Goal: Information Seeking & Learning: Learn about a topic

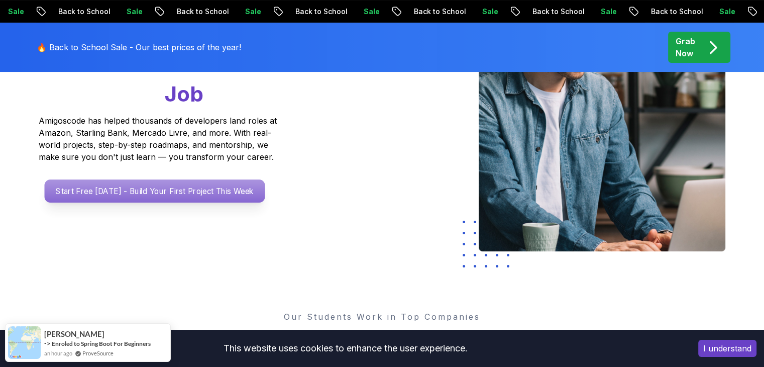
click at [193, 200] on p "Start Free Today - Build Your First Project This Week" at bounding box center [154, 190] width 220 height 23
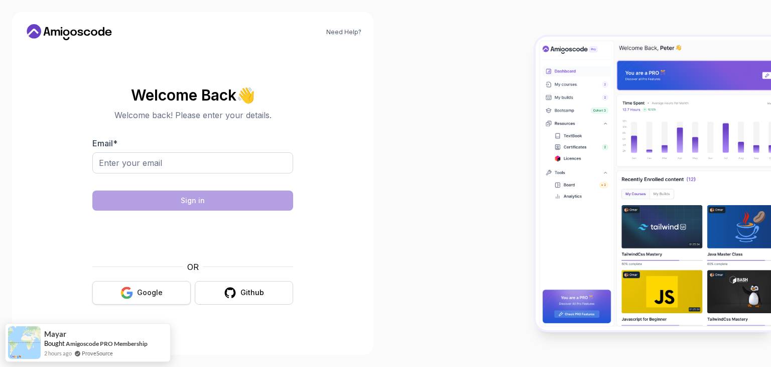
click at [125, 288] on icon "button" at bounding box center [127, 288] width 10 height 5
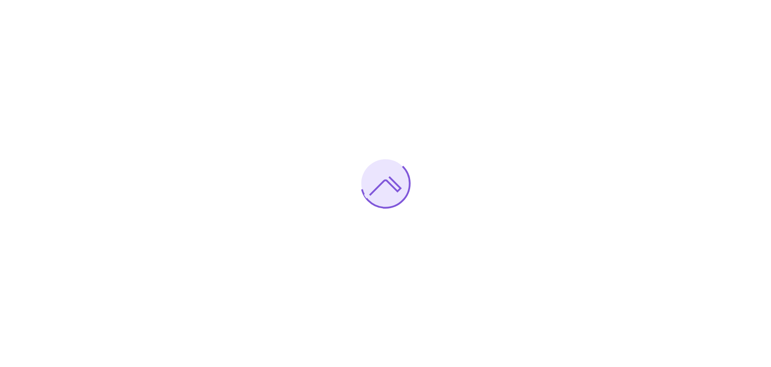
scroll to position [3764, 0]
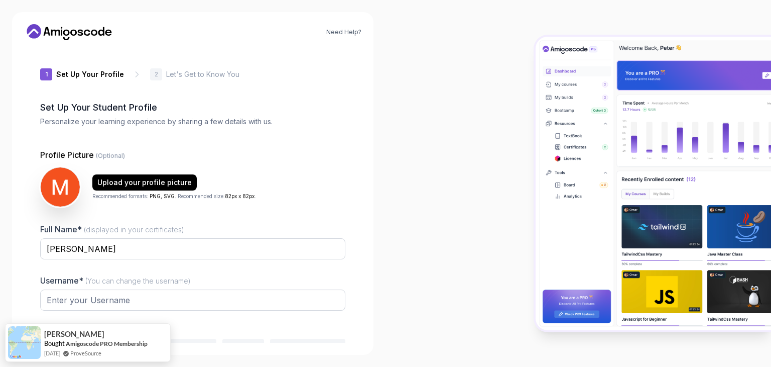
type input "silentgecko1d756"
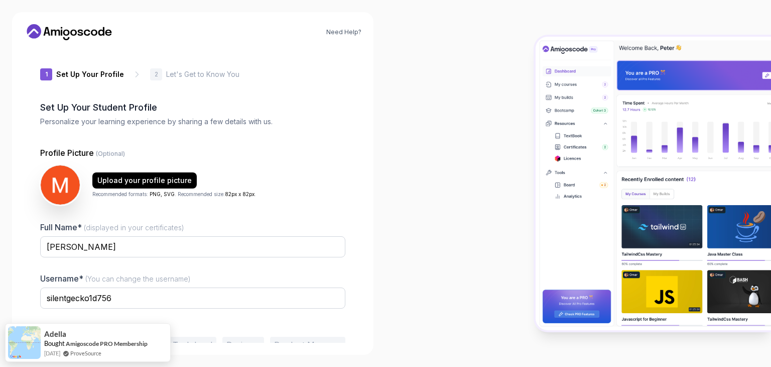
scroll to position [52, 0]
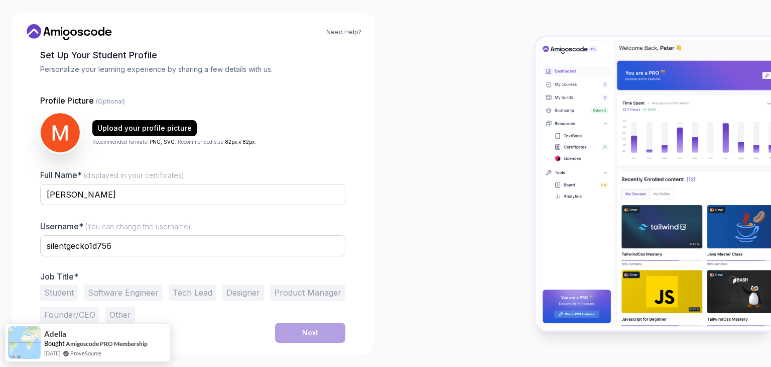
click at [127, 295] on button "Software Engineer" at bounding box center [123, 292] width 79 height 16
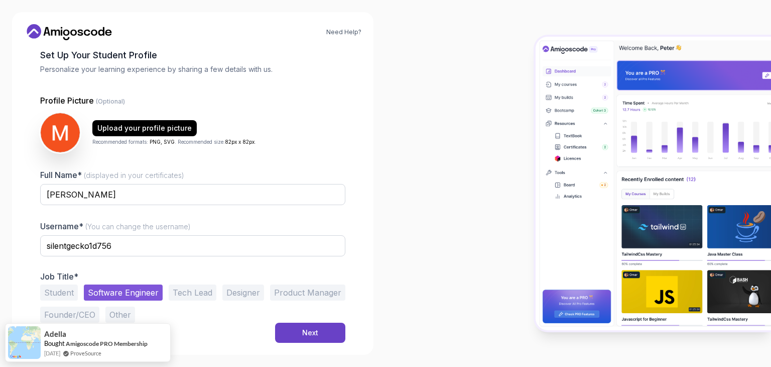
click at [60, 291] on button "Student" at bounding box center [59, 292] width 38 height 16
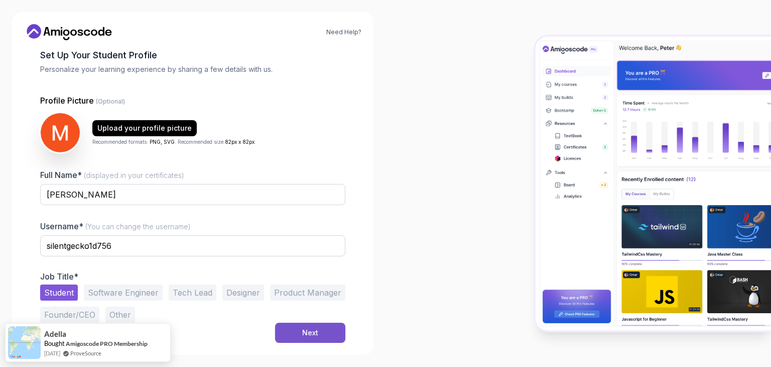
click at [329, 328] on button "Next" at bounding box center [310, 332] width 70 height 20
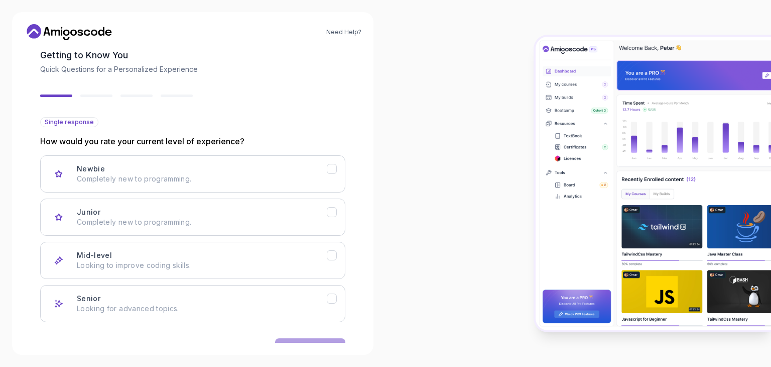
scroll to position [3645, 0]
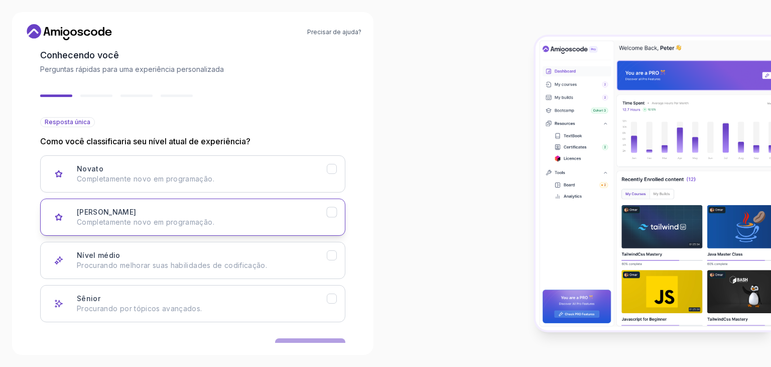
click at [148, 218] on font "Completamente novo em programação." at bounding box center [146, 221] width 138 height 9
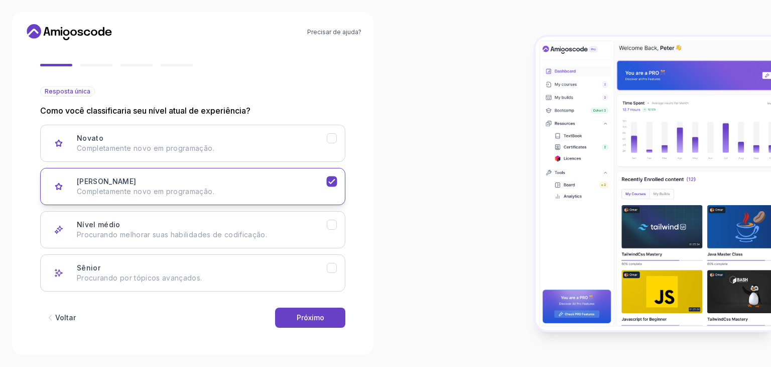
scroll to position [82, 0]
click at [326, 314] on button "Próximo" at bounding box center [310, 318] width 70 height 20
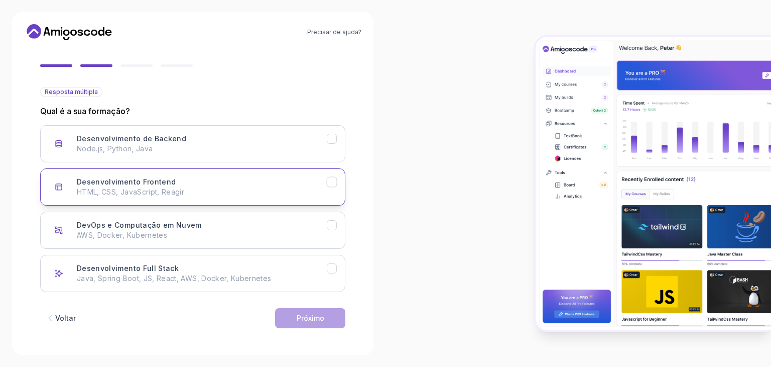
click at [197, 192] on p "HTML, CSS, JavaScript, Reagir" at bounding box center [202, 192] width 250 height 10
click at [302, 314] on font "Próximo" at bounding box center [311, 317] width 28 height 9
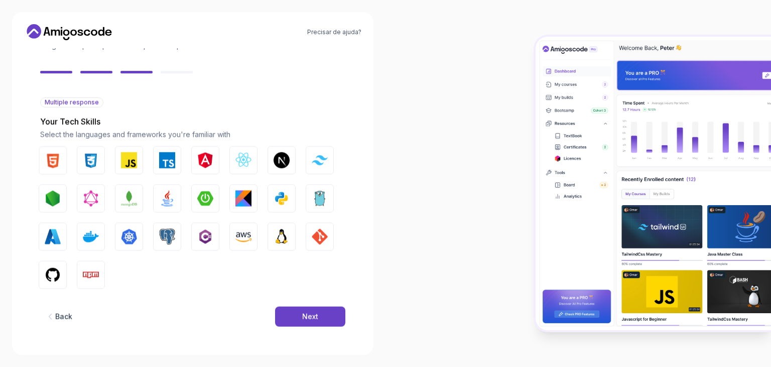
scroll to position [72, 0]
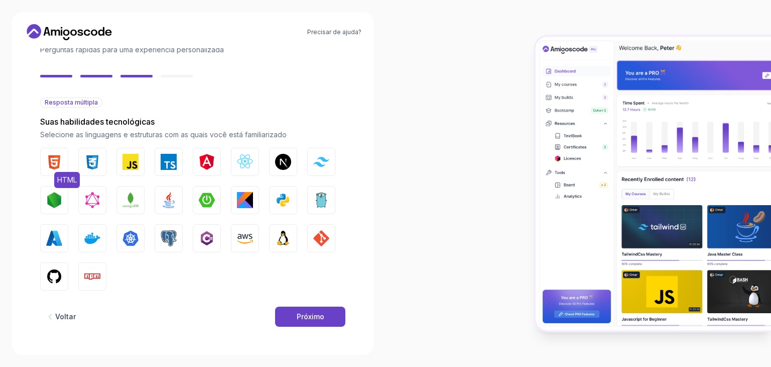
click at [55, 165] on img "button" at bounding box center [54, 162] width 16 height 16
click at [90, 169] on img "button" at bounding box center [92, 162] width 16 height 16
click at [136, 169] on button "JavaScript" at bounding box center [131, 162] width 28 height 28
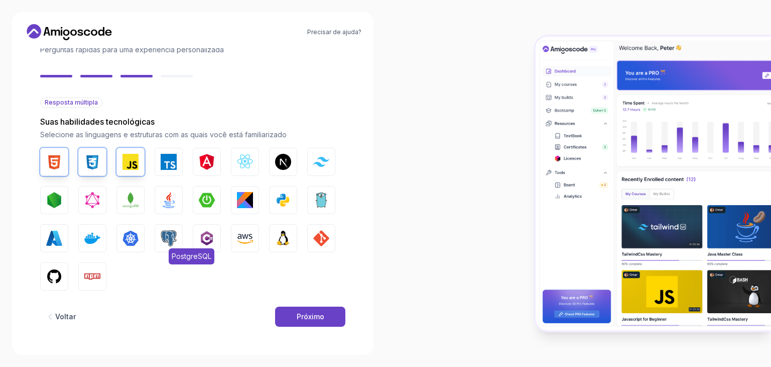
click at [159, 240] on button "PostgreSQL" at bounding box center [169, 238] width 28 height 28
click at [278, 199] on img "button" at bounding box center [283, 200] width 16 height 16
click at [315, 195] on img "button" at bounding box center [321, 200] width 16 height 16
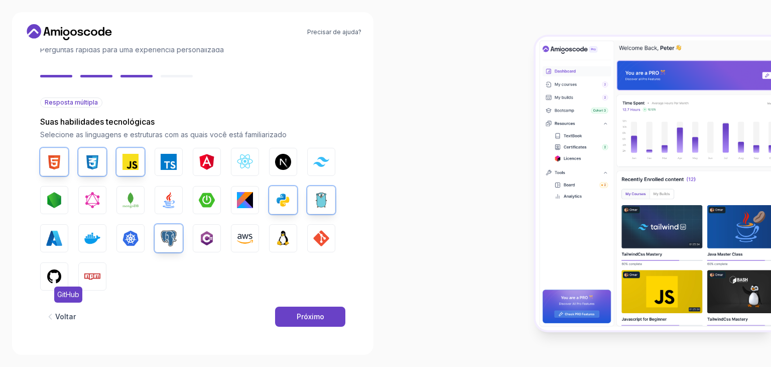
click at [52, 270] on img "button" at bounding box center [54, 276] width 16 height 16
click at [319, 237] on img "button" at bounding box center [321, 238] width 16 height 16
click at [291, 314] on button "Próximo" at bounding box center [310, 316] width 70 height 20
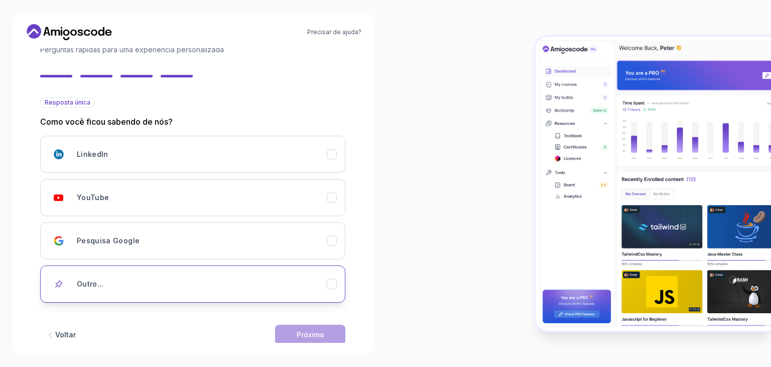
click at [127, 281] on div "Outro..." at bounding box center [202, 284] width 250 height 20
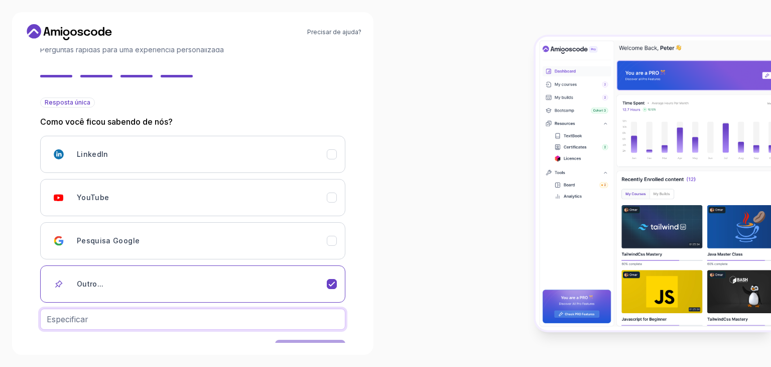
click at [100, 325] on input "text" at bounding box center [192, 318] width 305 height 21
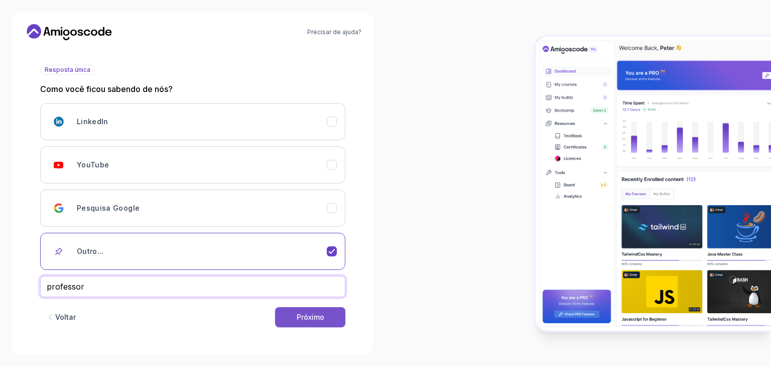
type input "professor"
click at [319, 322] on button "Próximo" at bounding box center [310, 317] width 70 height 20
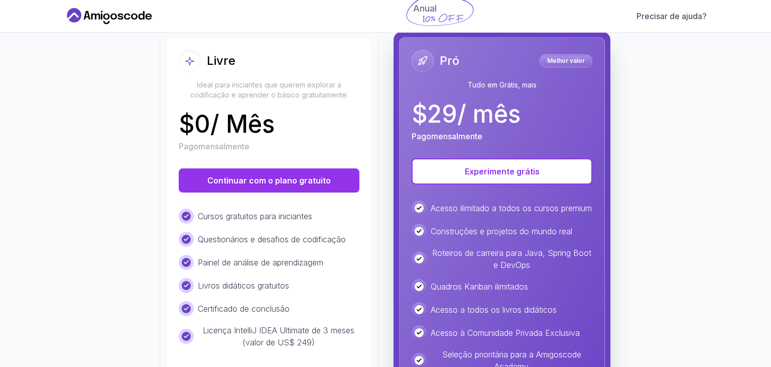
scroll to position [110, 0]
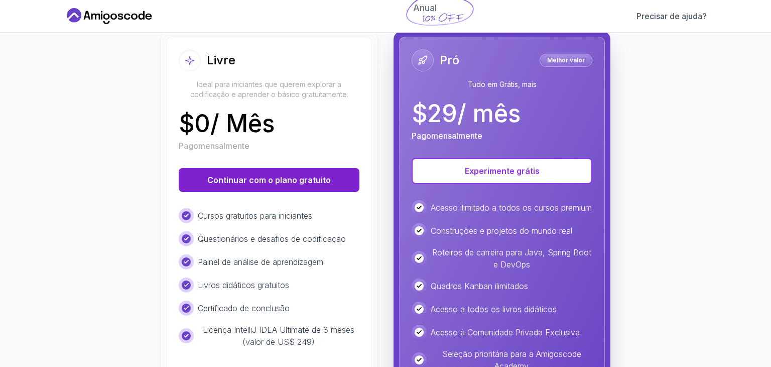
click at [272, 183] on font "Continuar com o plano gratuito" at bounding box center [269, 180] width 124 height 10
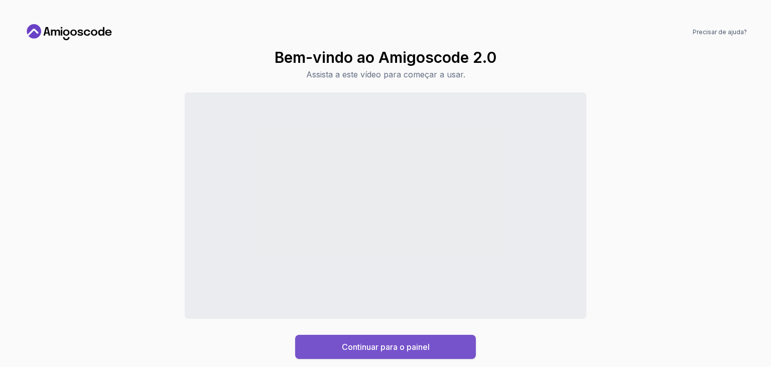
click at [400, 352] on div "Continuar para o painel" at bounding box center [386, 346] width 88 height 12
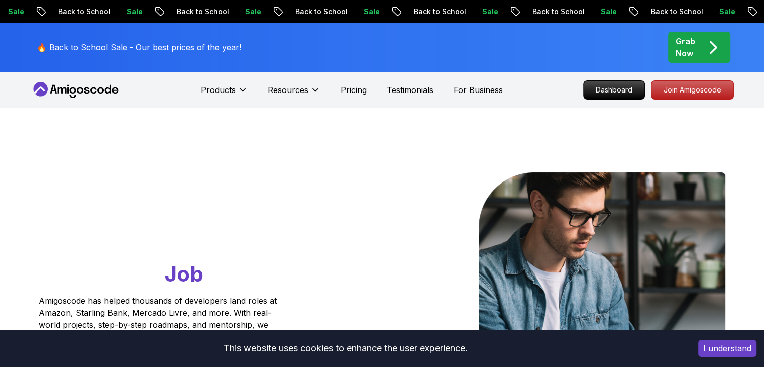
scroll to position [3764, 0]
click at [714, 347] on button "I understand" at bounding box center [727, 347] width 58 height 17
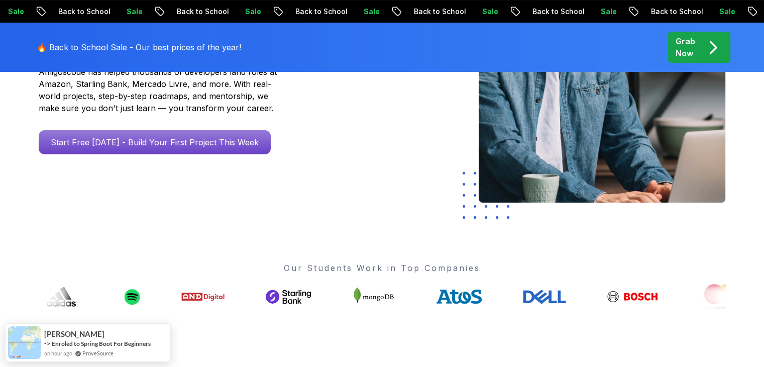
scroll to position [223, 0]
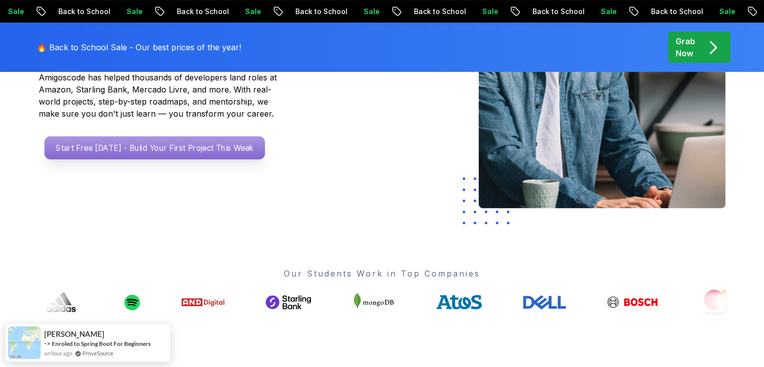
click at [173, 155] on p "Start Free Today - Build Your First Project This Week" at bounding box center [154, 147] width 220 height 23
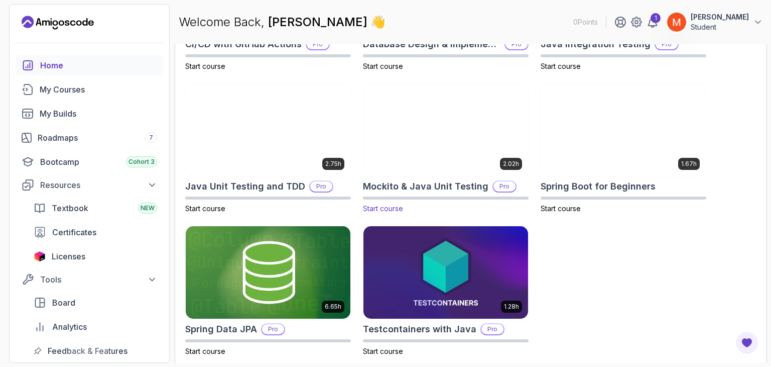
scroll to position [419, 0]
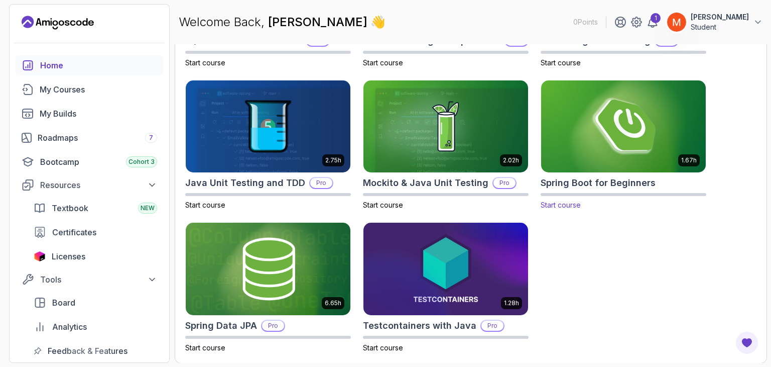
click at [602, 153] on img at bounding box center [623, 126] width 173 height 97
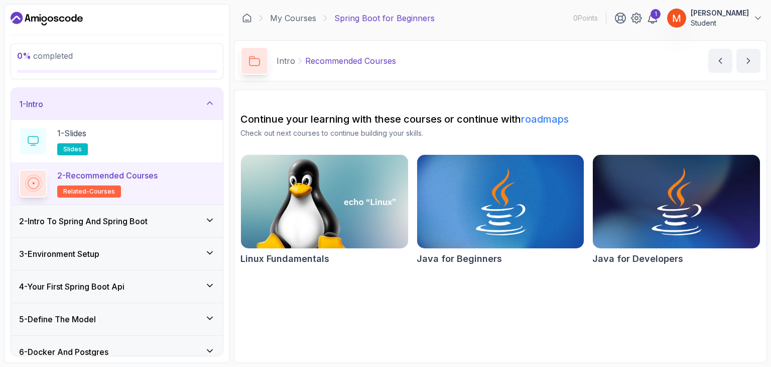
click at [201, 99] on div "1 - Intro" at bounding box center [117, 104] width 196 height 12
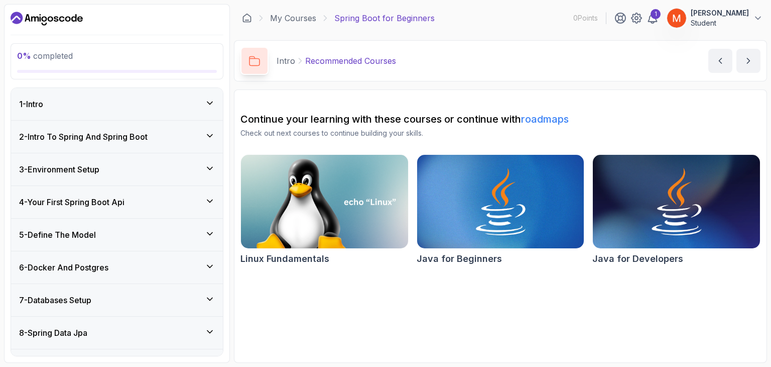
click at [201, 99] on div "1 - Intro" at bounding box center [117, 104] width 196 height 12
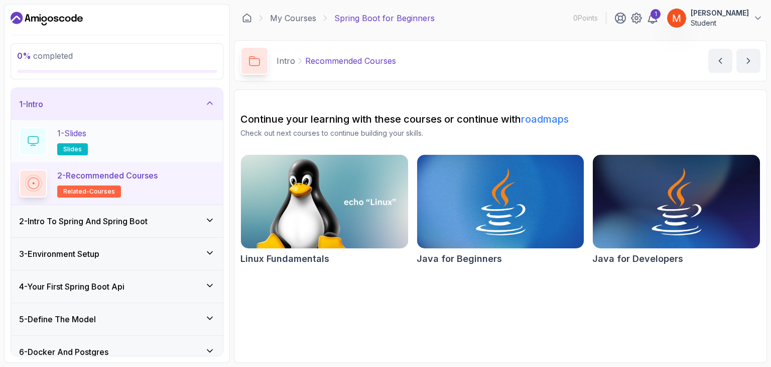
click at [109, 141] on div "1 - Slides slides" at bounding box center [117, 141] width 196 height 28
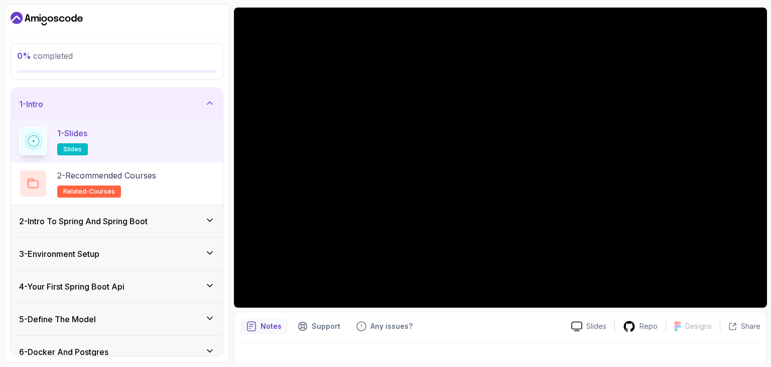
scroll to position [84, 0]
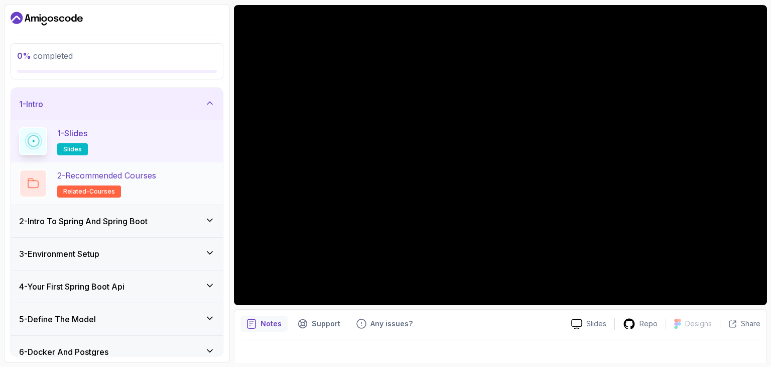
click at [189, 181] on div "2 - Recommended Courses related-courses" at bounding box center [117, 183] width 196 height 28
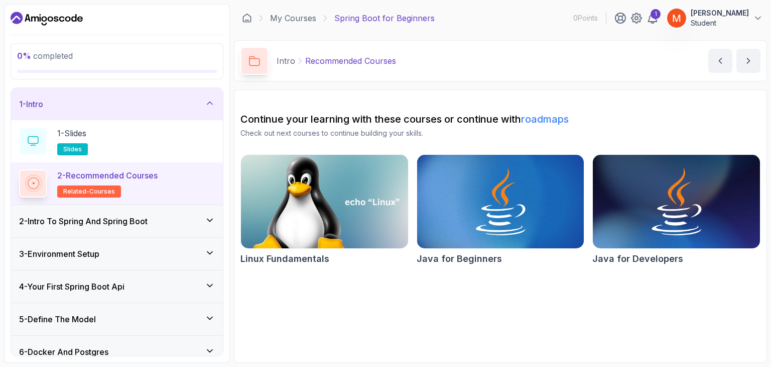
click at [330, 181] on img at bounding box center [324, 201] width 175 height 98
click at [207, 215] on icon at bounding box center [210, 220] width 10 height 10
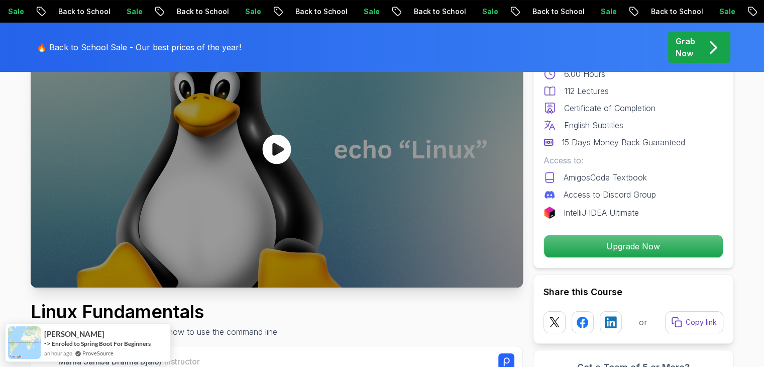
scroll to position [119, 0]
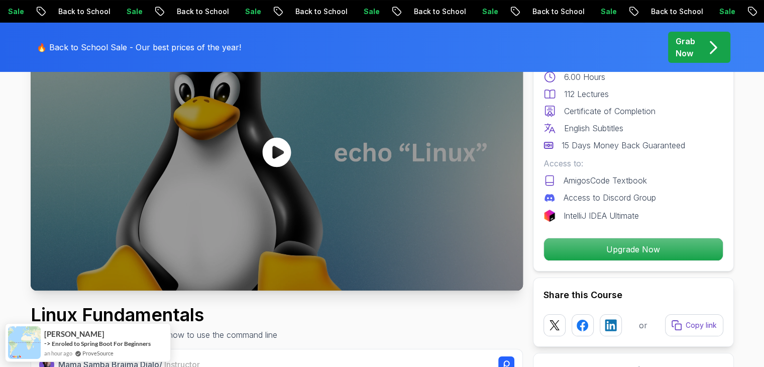
click at [301, 164] on div at bounding box center [277, 152] width 492 height 277
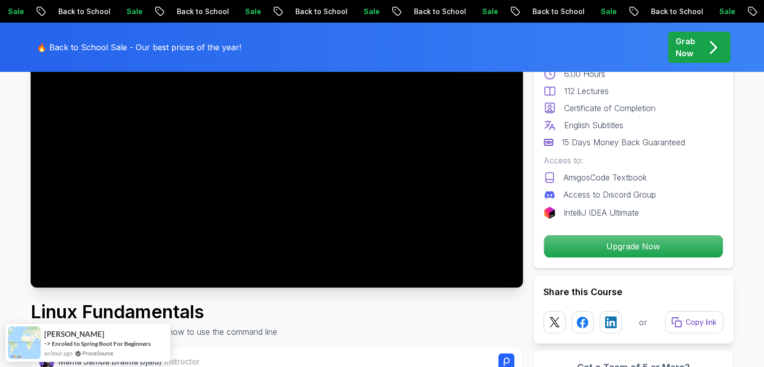
scroll to position [123, 0]
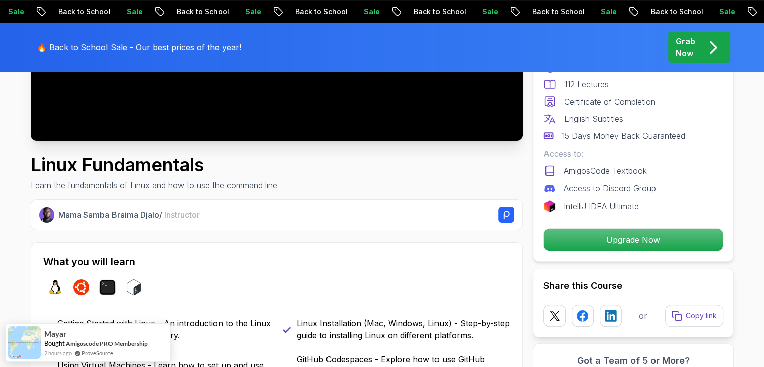
scroll to position [0, 0]
